Goal: Information Seeking & Learning: Check status

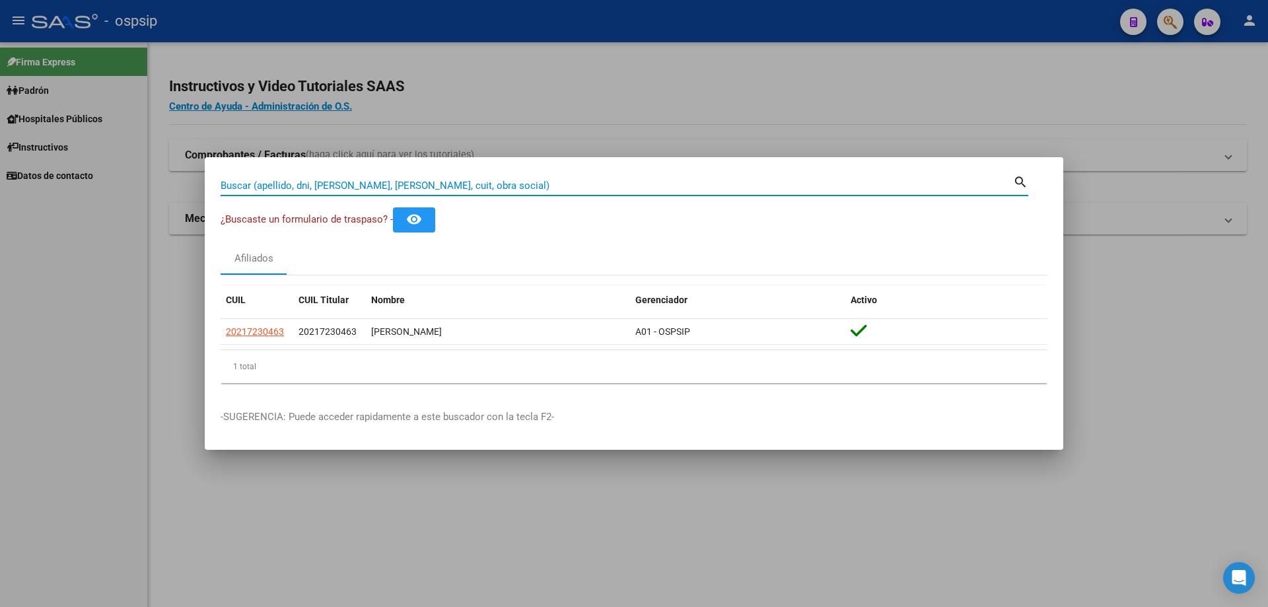
click at [281, 184] on input "Buscar (apellido, dni, [PERSON_NAME], [PERSON_NAME], cuit, obra social)" at bounding box center [617, 186] width 793 height 12
type input "17249718"
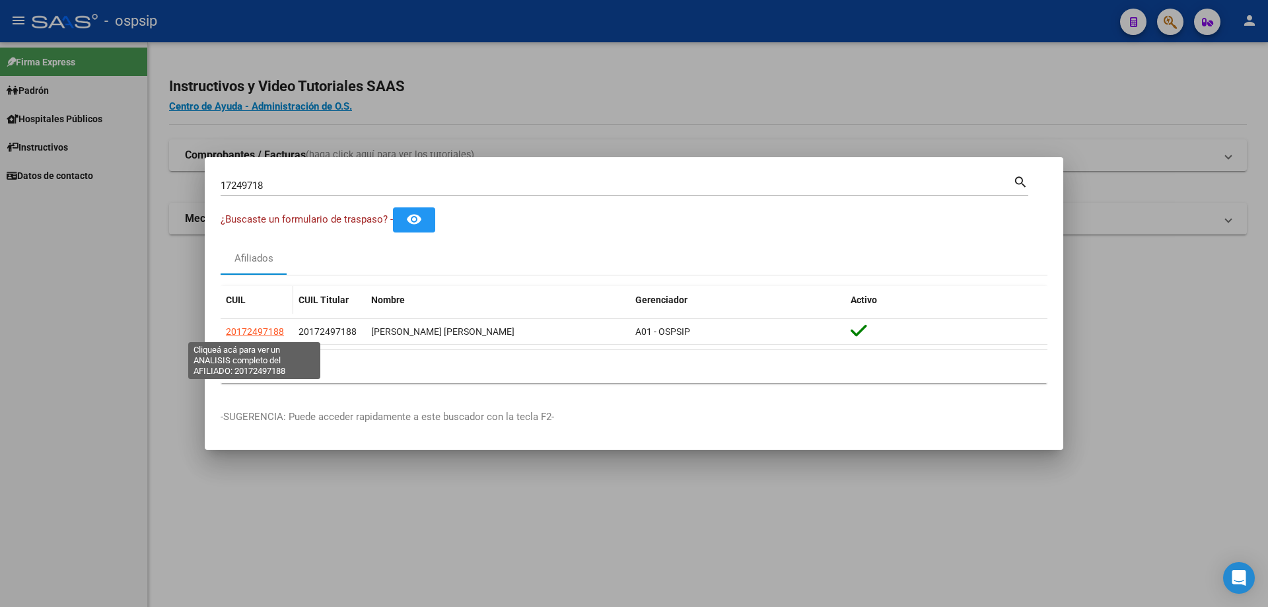
click at [277, 331] on span "20172497188" at bounding box center [255, 331] width 58 height 11
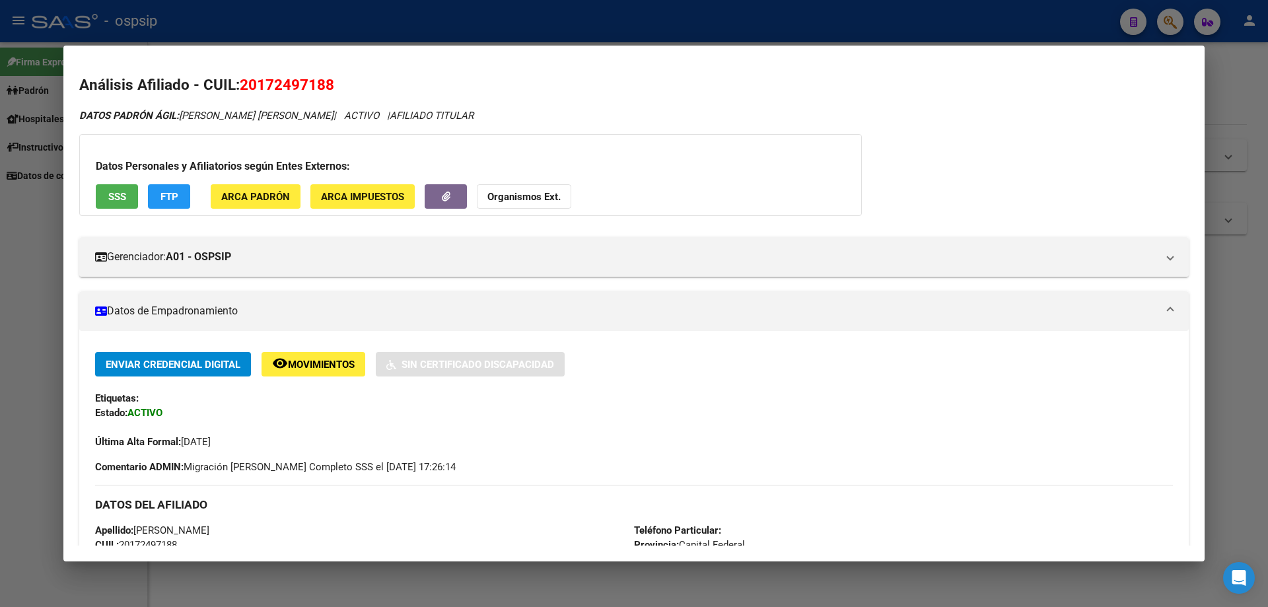
drag, startPoint x: 410, startPoint y: 289, endPoint x: 355, endPoint y: 334, distance: 71.3
click at [354, 334] on div "Enviar Credencial Digital remove_red_eye Movimientos Sin Certificado Discapacid…" at bounding box center [634, 598] width 1110 height 534
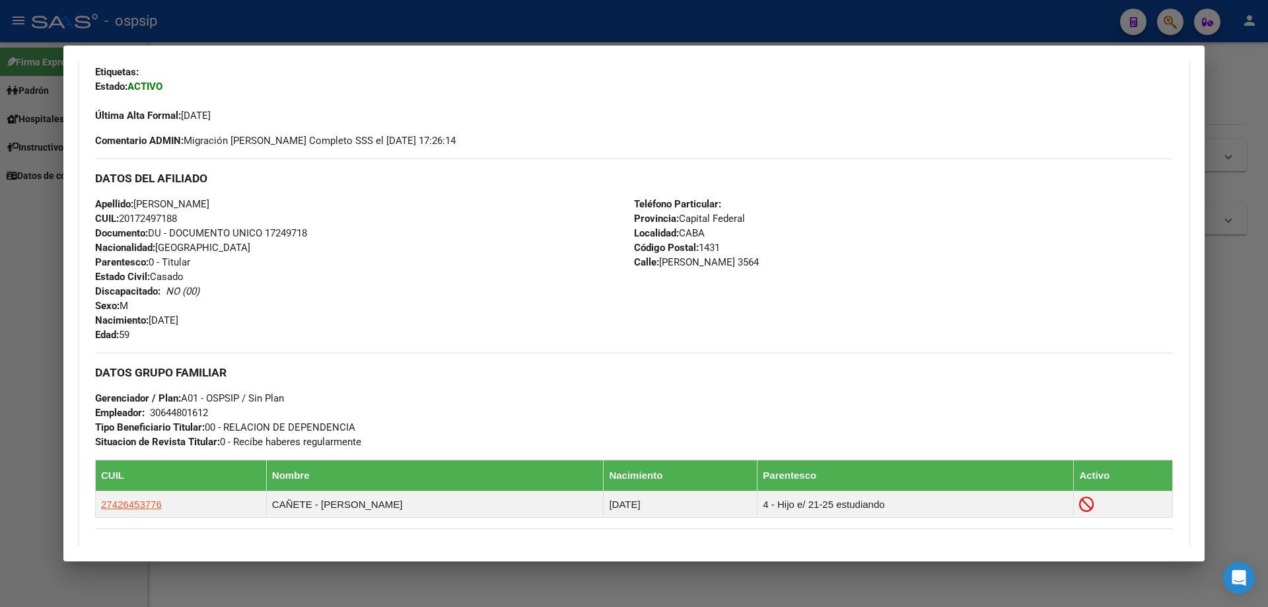
scroll to position [330, 0]
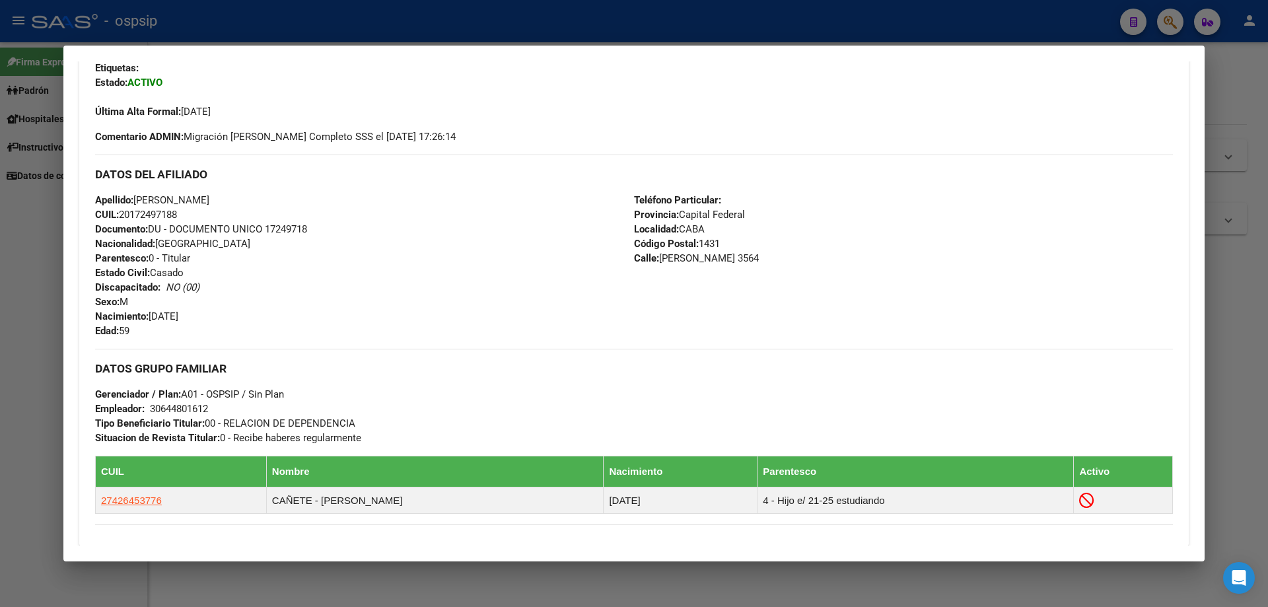
click at [296, 223] on span "Documento: DU - DOCUMENTO UNICO 17249718" at bounding box center [201, 229] width 212 height 12
copy span "17249718"
click at [316, 277] on div "Apellido: [PERSON_NAME] CUIL: 20172497188 Documento: DU - DOCUMENTO UNICO 17249…" at bounding box center [364, 265] width 539 height 145
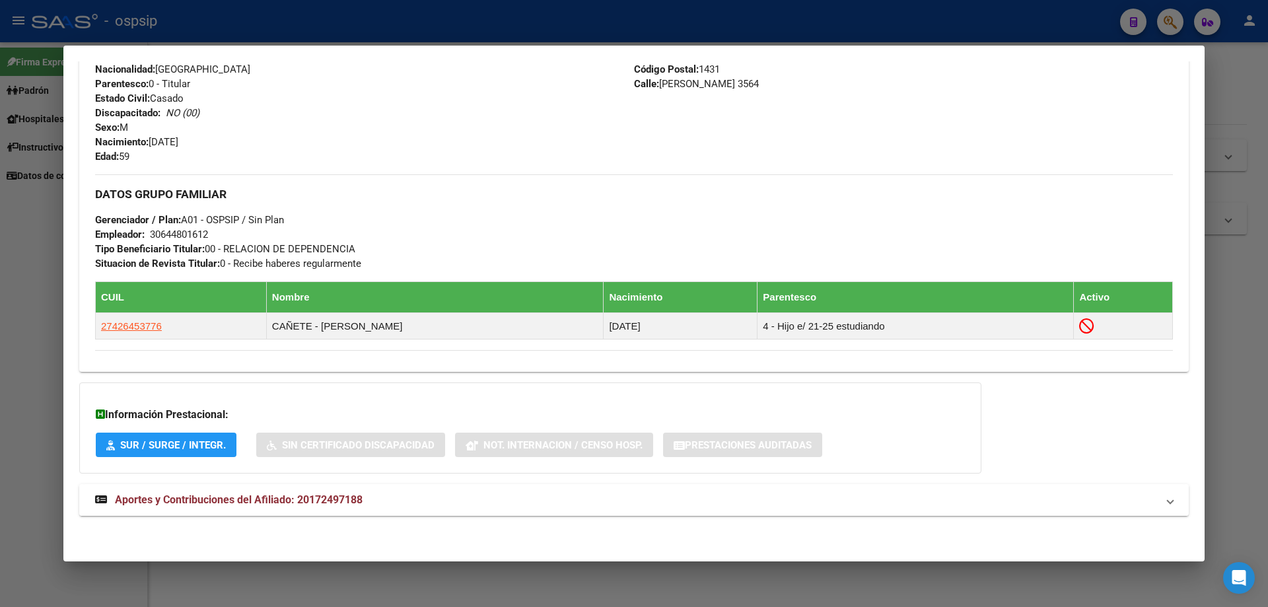
click at [305, 501] on span "Aportes y Contribuciones del Afiliado: 20172497188" at bounding box center [239, 499] width 248 height 13
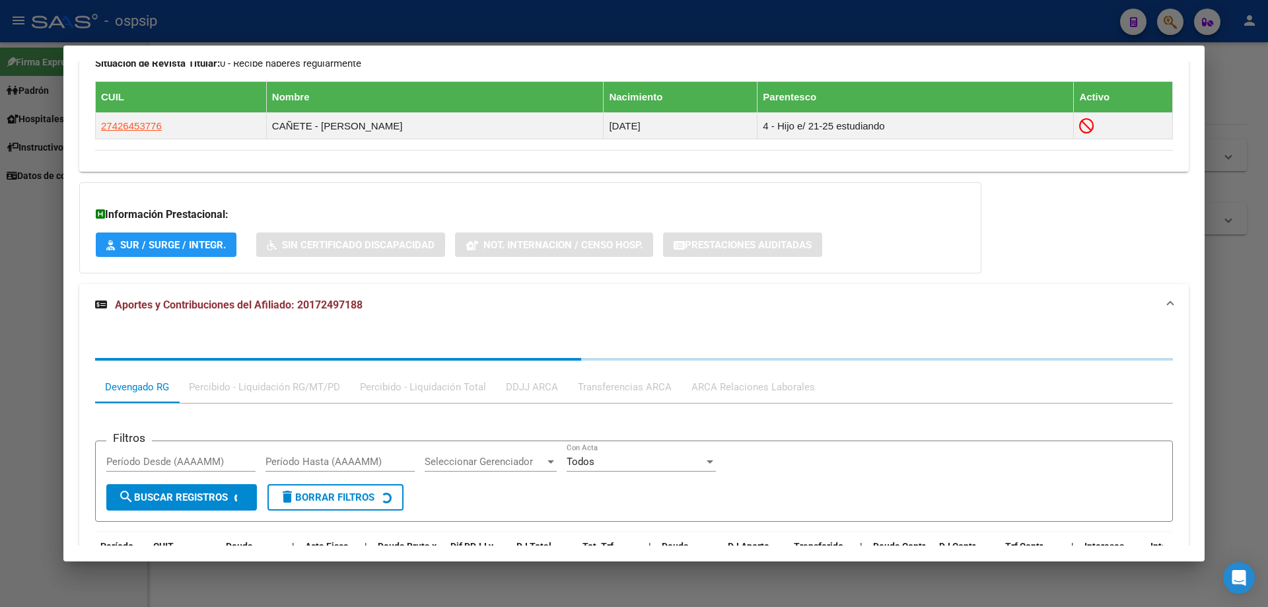
scroll to position [836, 0]
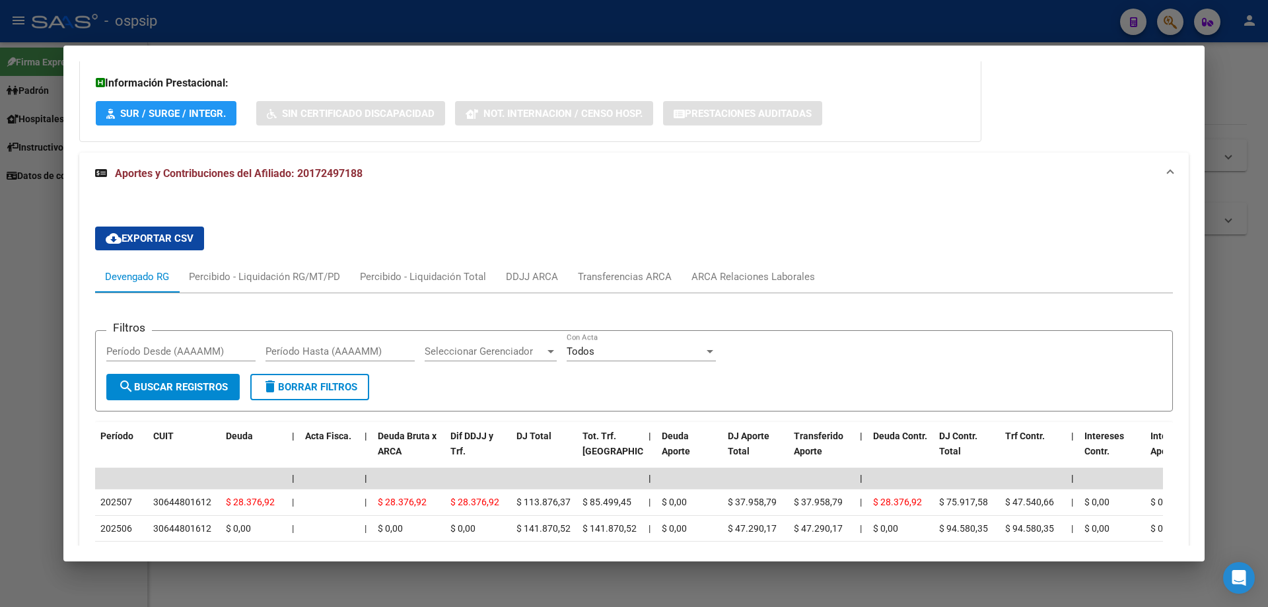
click at [549, 258] on div "cloud_download Exportar CSV Devengado RG Percibido - Liquidación RG/MT/PD Perci…" at bounding box center [634, 508] width 1078 height 584
click at [529, 276] on div "DDJJ ARCA" at bounding box center [532, 276] width 52 height 15
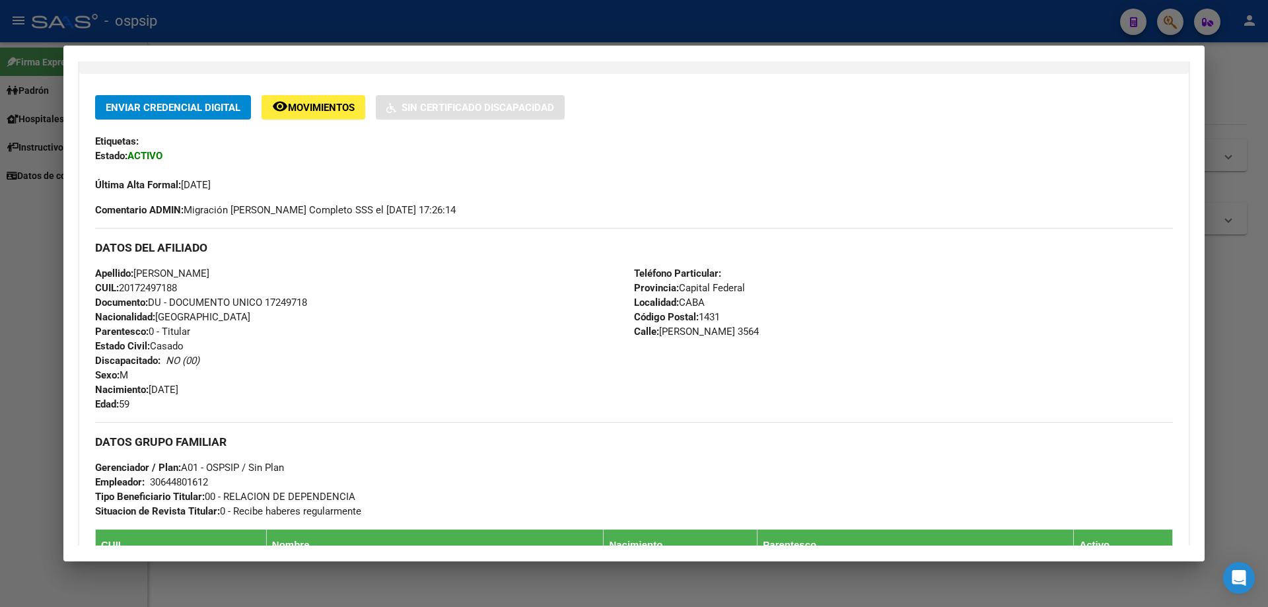
scroll to position [180, 0]
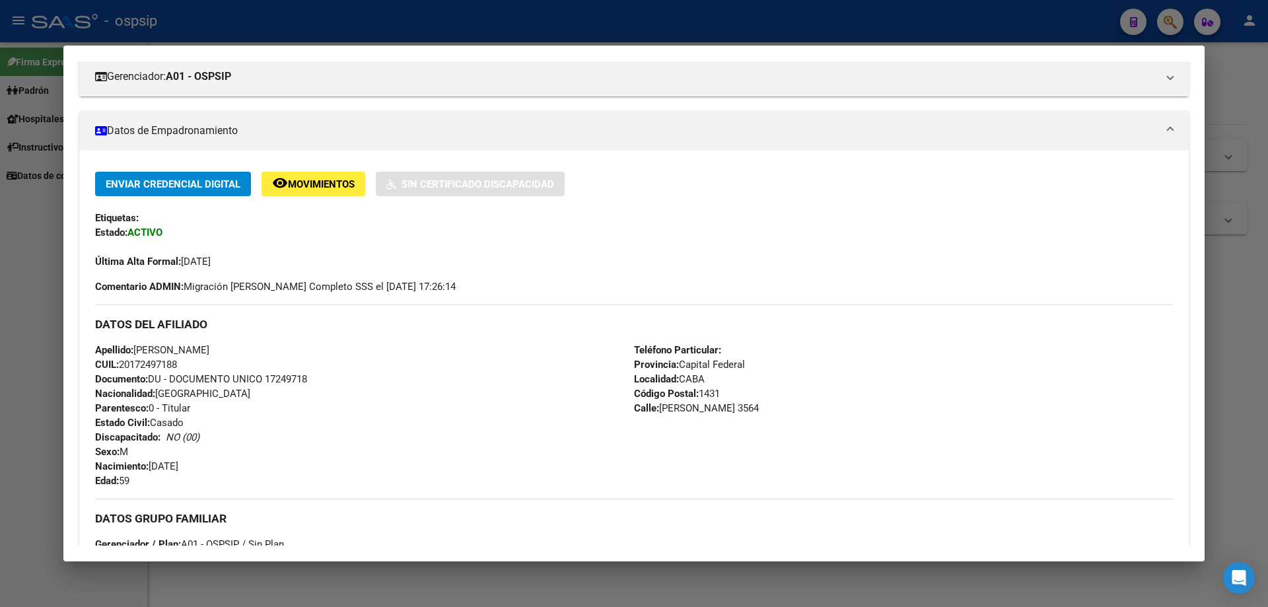
click at [282, 379] on span "Documento: DU - DOCUMENTO UNICO 17249718" at bounding box center [201, 379] width 212 height 12
copy span "17249718"
click at [302, 395] on div "Apellido: [PERSON_NAME] CUIL: 20172497188 Documento: DU - DOCUMENTO UNICO 17249…" at bounding box center [364, 415] width 539 height 145
click at [0, 137] on div at bounding box center [634, 303] width 1268 height 607
